Goal: Communication & Community: Answer question/provide support

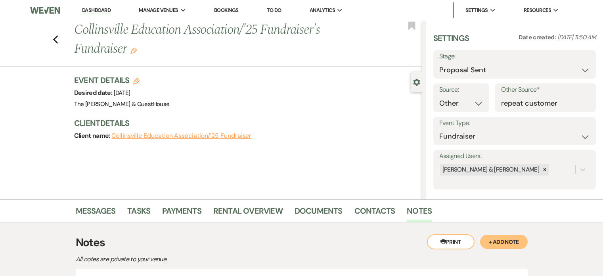
select select "6"
select select "14"
select select "20"
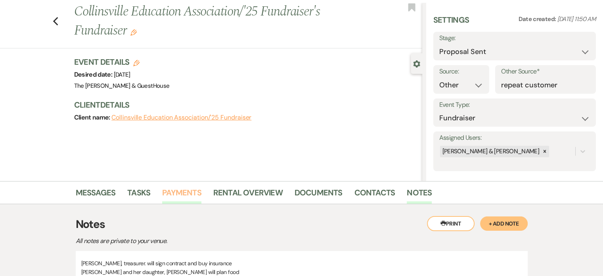
scroll to position [17, 0]
click at [59, 21] on icon "Previous" at bounding box center [56, 22] width 6 height 10
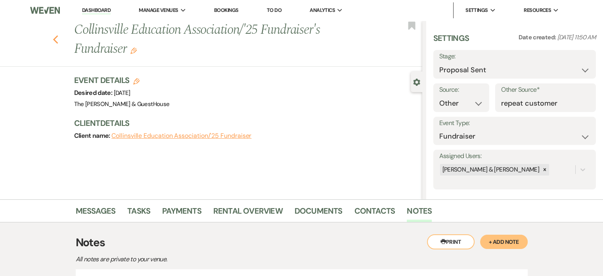
select select "6"
select select "4"
select select "6"
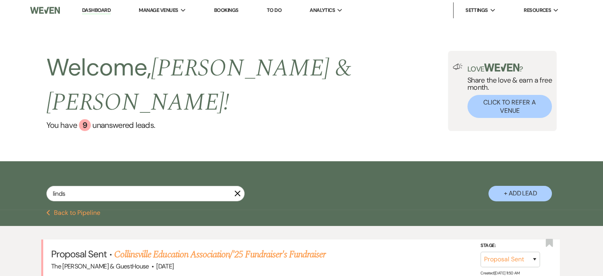
click at [235, 190] on use "button" at bounding box center [237, 193] width 6 height 6
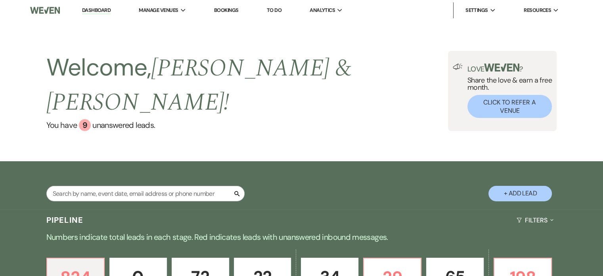
click at [236, 190] on icon "Search" at bounding box center [237, 193] width 7 height 7
click at [177, 186] on input "text" at bounding box center [145, 193] width 198 height 15
type input "JEWE"
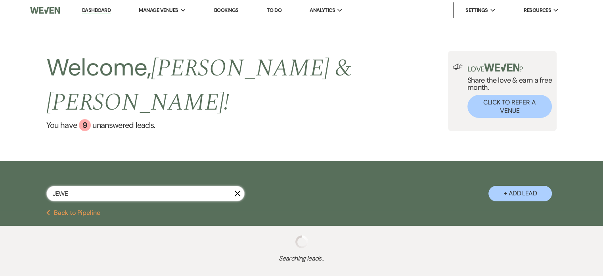
select select "4"
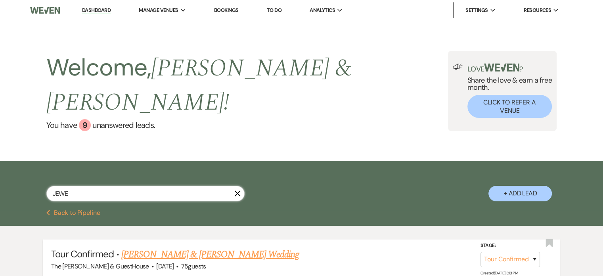
type input "JEWE"
click at [152, 247] on link "[PERSON_NAME] & [PERSON_NAME] Wedding" at bounding box center [210, 254] width 178 height 14
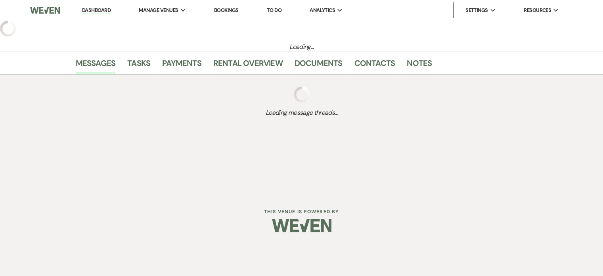
select select "4"
select select "8"
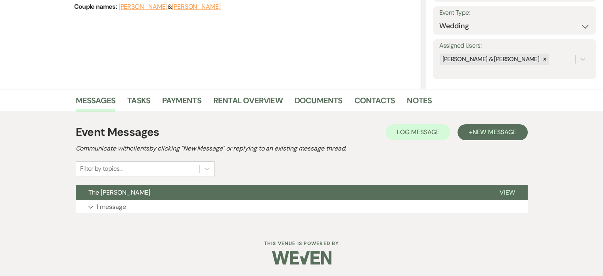
scroll to position [110, 0]
click at [145, 203] on button "Expand 1 message" at bounding box center [302, 206] width 452 height 13
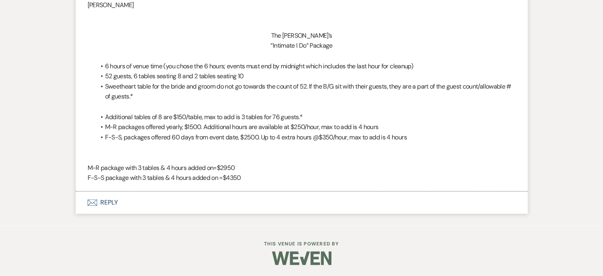
scroll to position [436, 0]
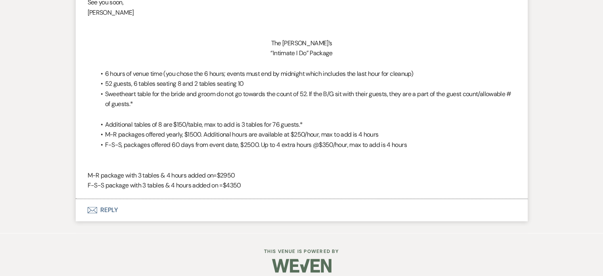
click at [93, 205] on button "Envelope Reply" at bounding box center [302, 210] width 452 height 22
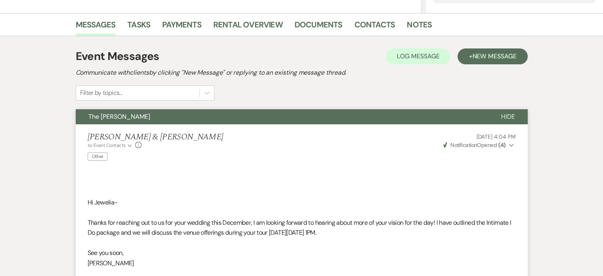
scroll to position [185, 0]
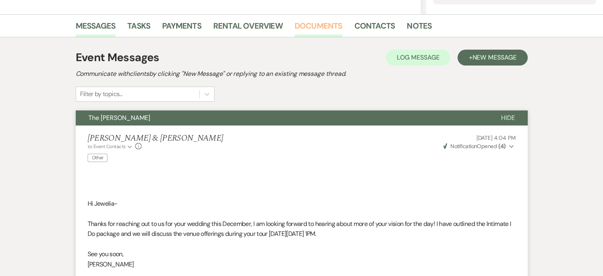
click at [311, 27] on link "Documents" at bounding box center [319, 27] width 48 height 17
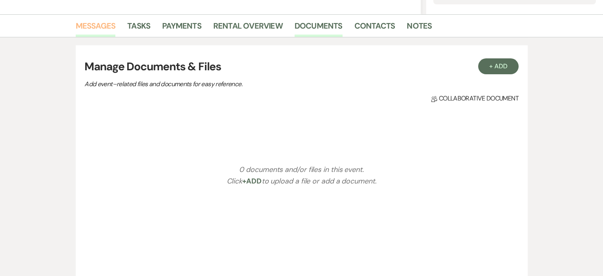
click at [106, 29] on link "Messages" at bounding box center [96, 27] width 40 height 17
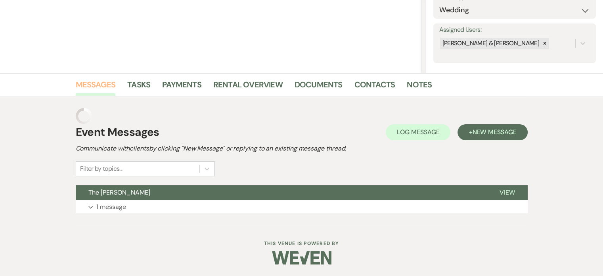
scroll to position [110, 0]
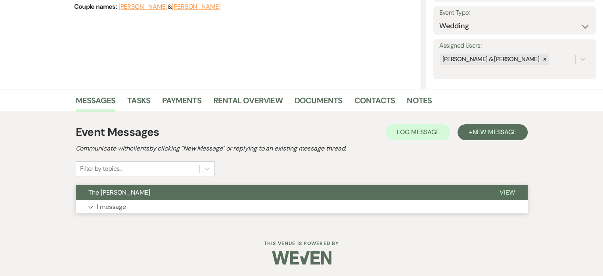
click at [103, 205] on p "1 message" at bounding box center [111, 207] width 30 height 10
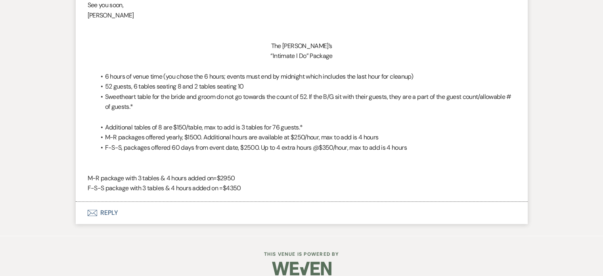
scroll to position [444, 0]
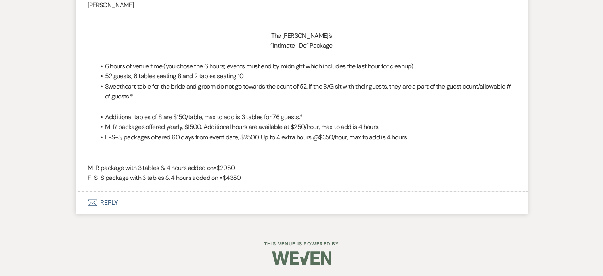
click at [90, 199] on icon "Envelope" at bounding box center [93, 202] width 10 height 6
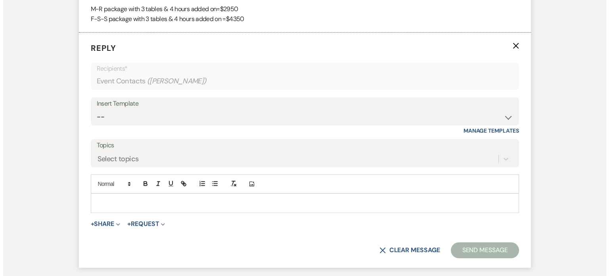
scroll to position [614, 0]
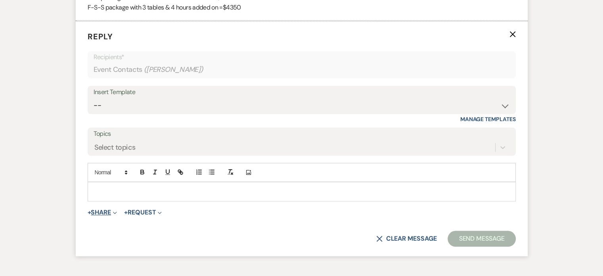
click at [94, 212] on button "+ Share Expand" at bounding box center [103, 212] width 30 height 6
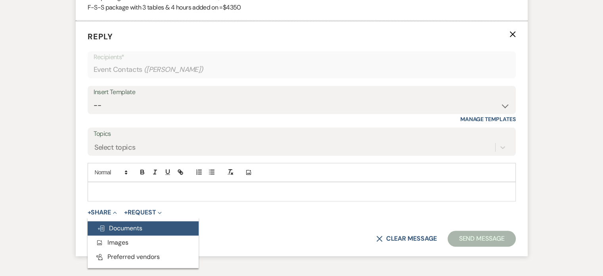
click at [106, 221] on button "Doc Upload Documents" at bounding box center [143, 228] width 111 height 14
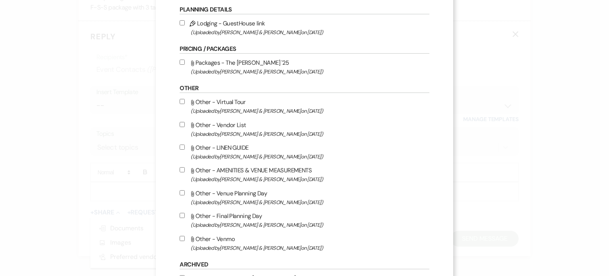
scroll to position [268, 0]
click at [185, 125] on input "Attach File Other - Vendor List (Uploaded by Susie & Vince Greco on Apr 25th, 2…" at bounding box center [182, 123] width 5 height 5
checkbox input "true"
click at [185, 149] on input "Attach File Other - LINEN GUIDE (Uploaded by Susie & Vince Greco on May 4th, 20…" at bounding box center [182, 146] width 5 height 5
checkbox input "true"
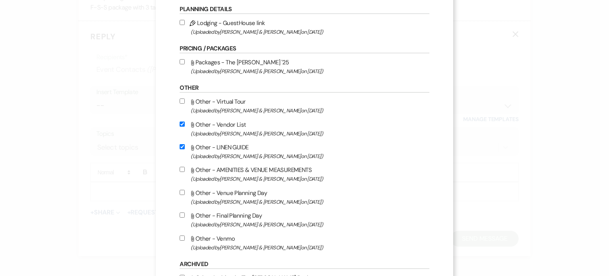
click at [185, 170] on input "Attach File Other - AMENITIES & VENUE MEASUREMENTS (Uploaded by Susie & Vince G…" at bounding box center [182, 169] width 5 height 5
checkbox input "true"
click at [185, 195] on input "Attach File Other - Venue Planning Day (Uploaded by Susie & Vince Greco on Feb …" at bounding box center [182, 192] width 5 height 5
checkbox input "true"
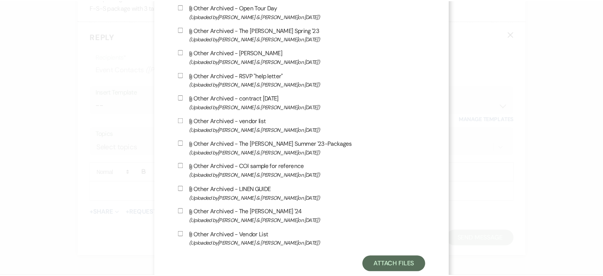
scroll to position [654, 0]
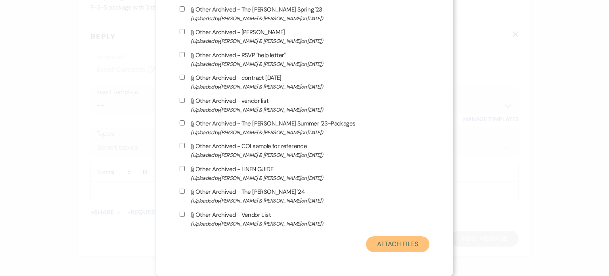
click at [372, 237] on button "Attach Files" at bounding box center [397, 244] width 63 height 16
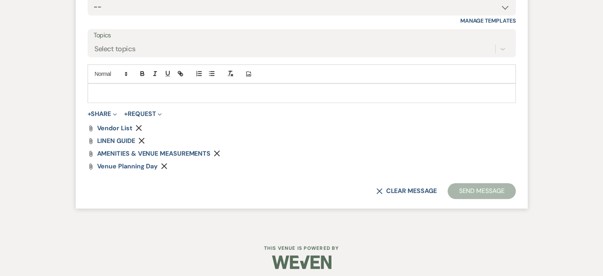
scroll to position [716, 0]
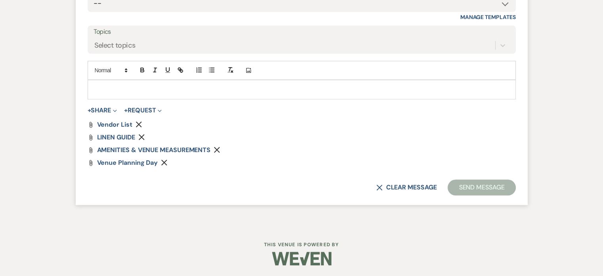
click at [233, 93] on div at bounding box center [302, 89] width 428 height 18
click at [470, 186] on button "Send Message" at bounding box center [482, 187] width 68 height 16
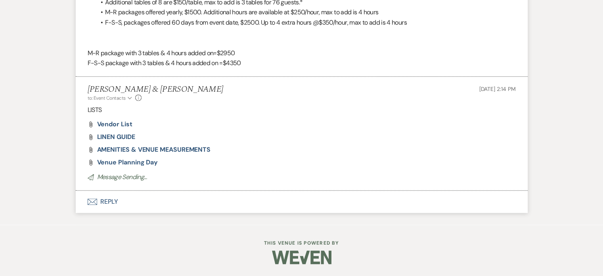
scroll to position [558, 0]
click at [108, 125] on span "Vendor List" at bounding box center [114, 125] width 35 height 8
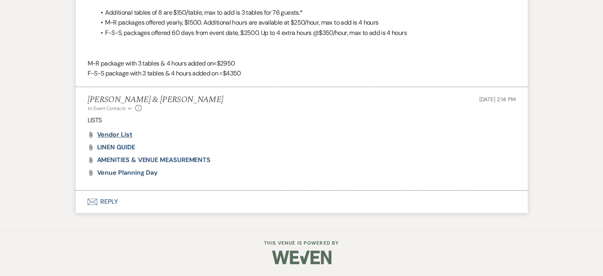
scroll to position [547, 0]
click at [114, 174] on span "Venue Planning Day" at bounding box center [127, 173] width 61 height 8
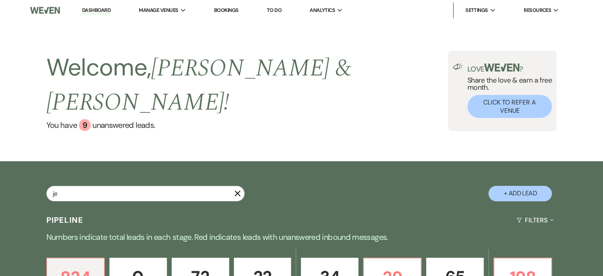
type input "[DEMOGRAPHIC_DATA]"
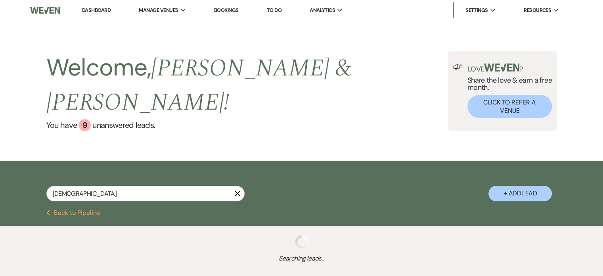
select select "4"
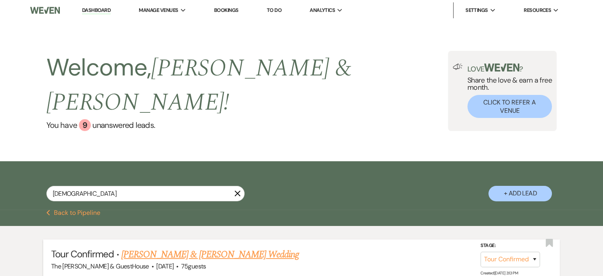
type input "[DEMOGRAPHIC_DATA]"
click at [145, 247] on link "[PERSON_NAME] & [PERSON_NAME] Wedding" at bounding box center [210, 254] width 178 height 14
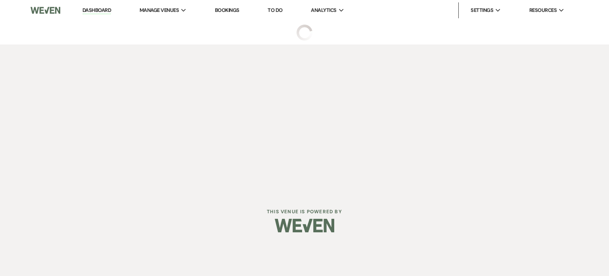
select select "4"
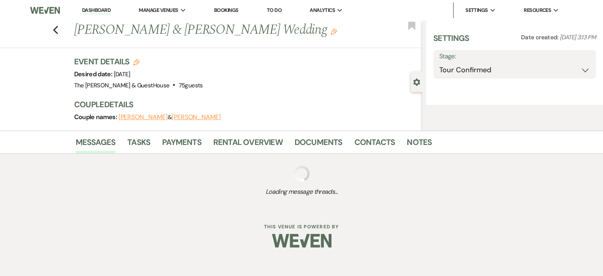
select select "8"
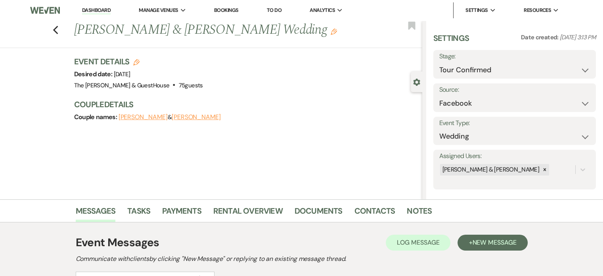
scroll to position [110, 0]
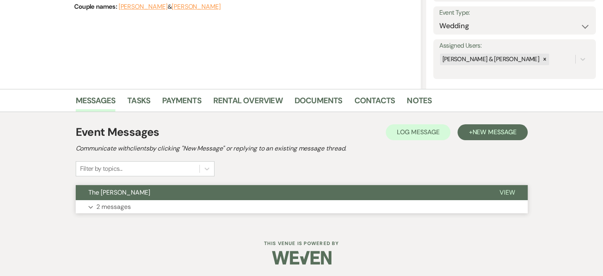
click at [98, 209] on p "2 messages" at bounding box center [113, 207] width 35 height 10
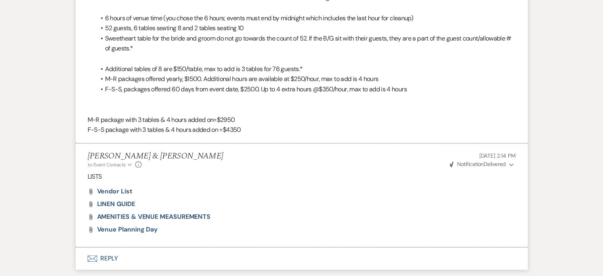
scroll to position [492, 0]
